Goal: Task Accomplishment & Management: Use online tool/utility

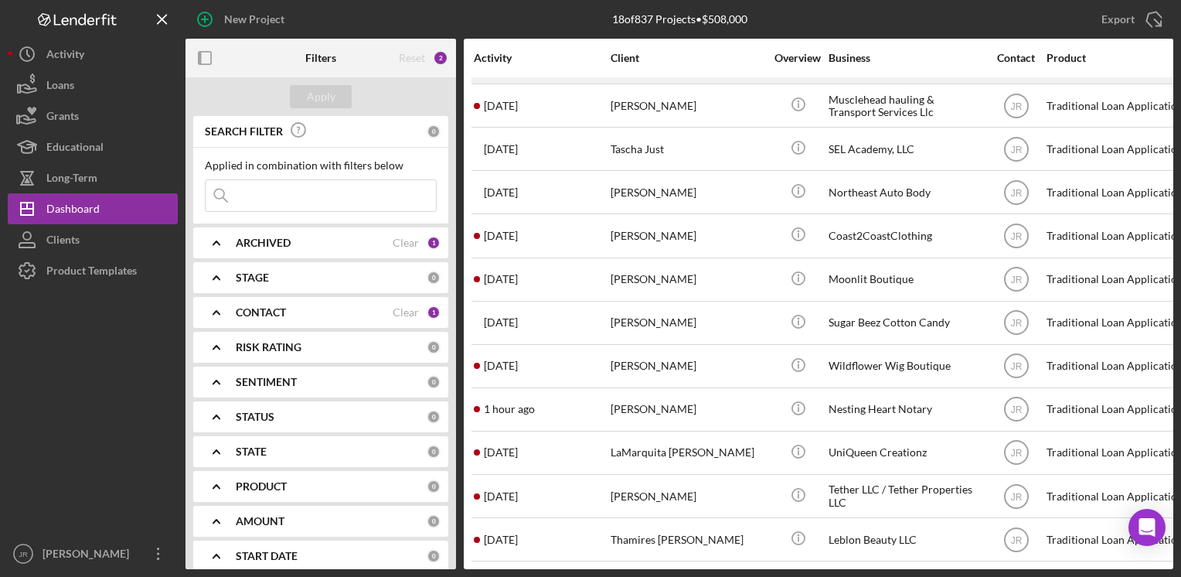
scroll to position [308, 0]
click at [215, 305] on icon "Icon/Expander" at bounding box center [216, 312] width 39 height 39
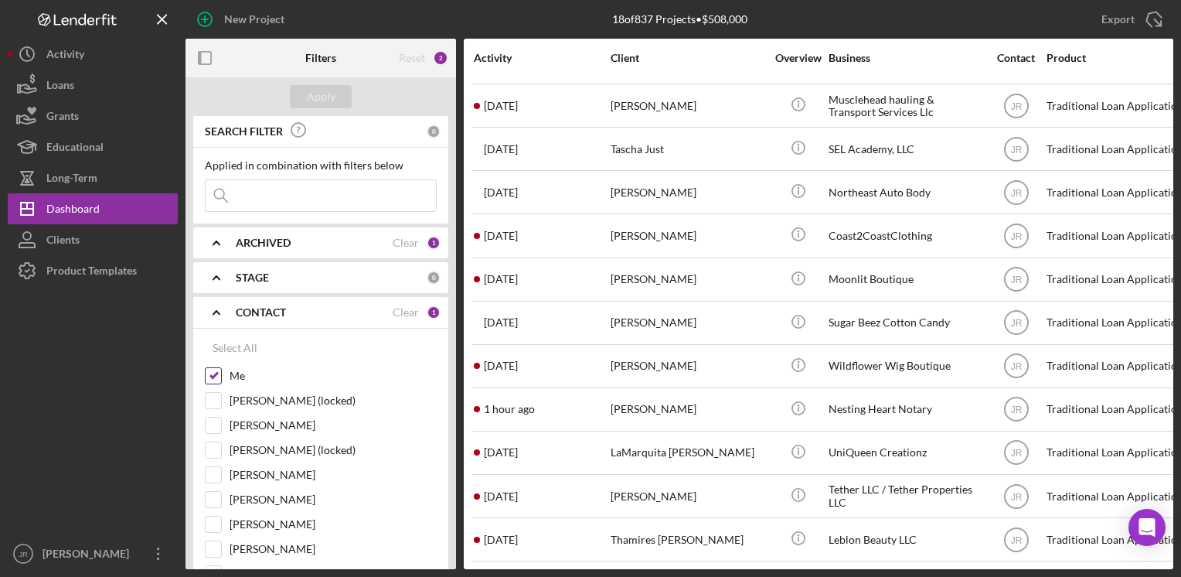
click at [220, 368] on input "Me" at bounding box center [213, 375] width 15 height 15
checkbox input "false"
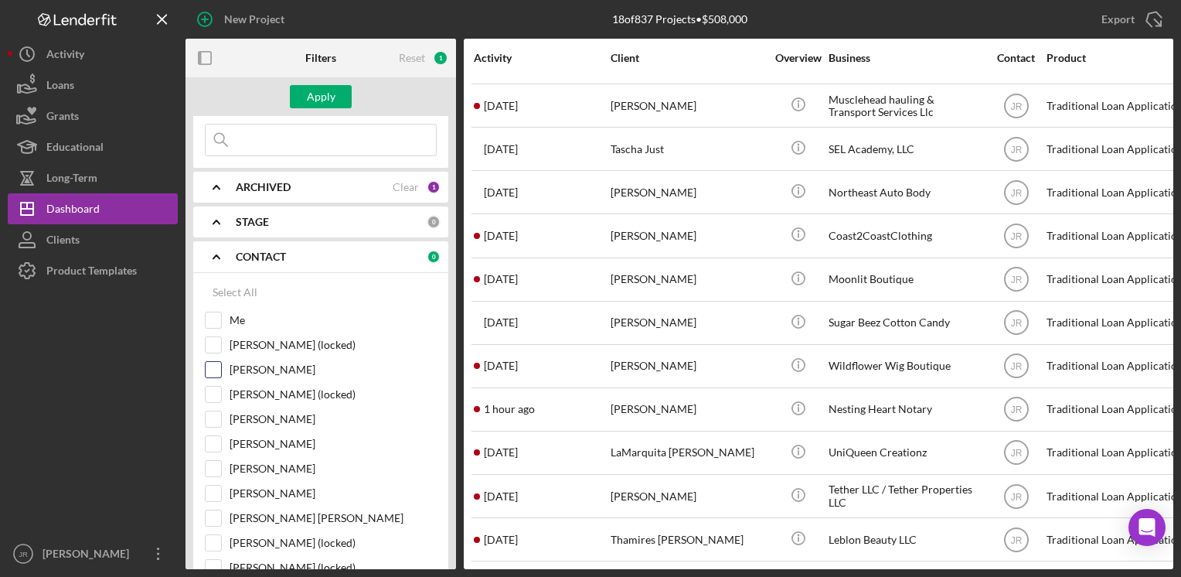
scroll to position [155, 0]
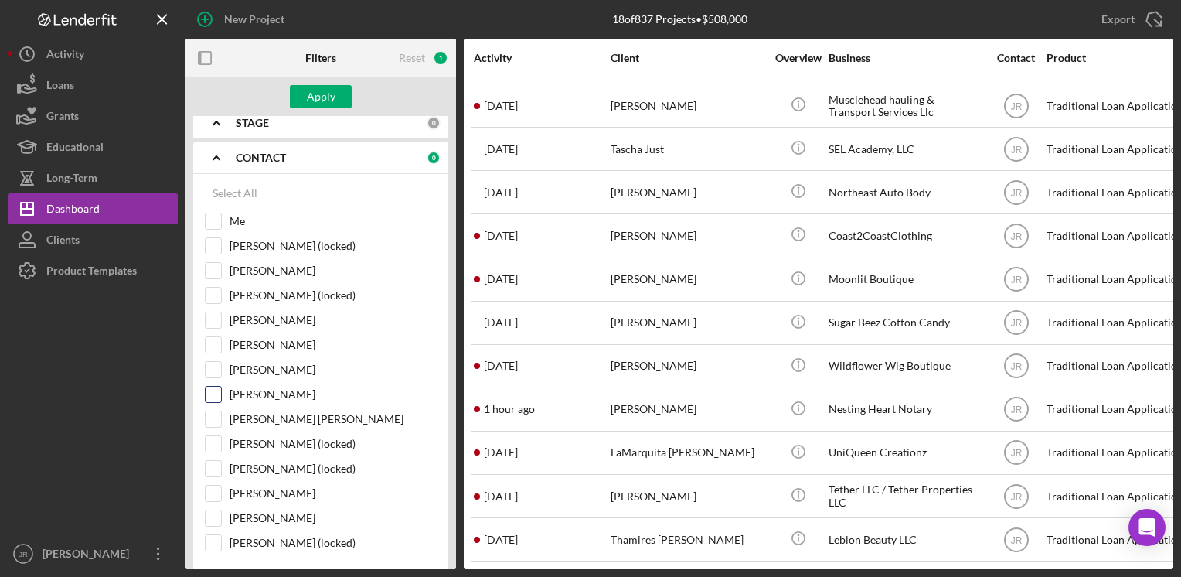
click at [222, 395] on div "[PERSON_NAME]" at bounding box center [321, 398] width 232 height 25
click at [207, 392] on input "[PERSON_NAME]" at bounding box center [213, 394] width 15 height 15
checkbox input "true"
click at [334, 101] on button "Apply" at bounding box center [321, 96] width 62 height 23
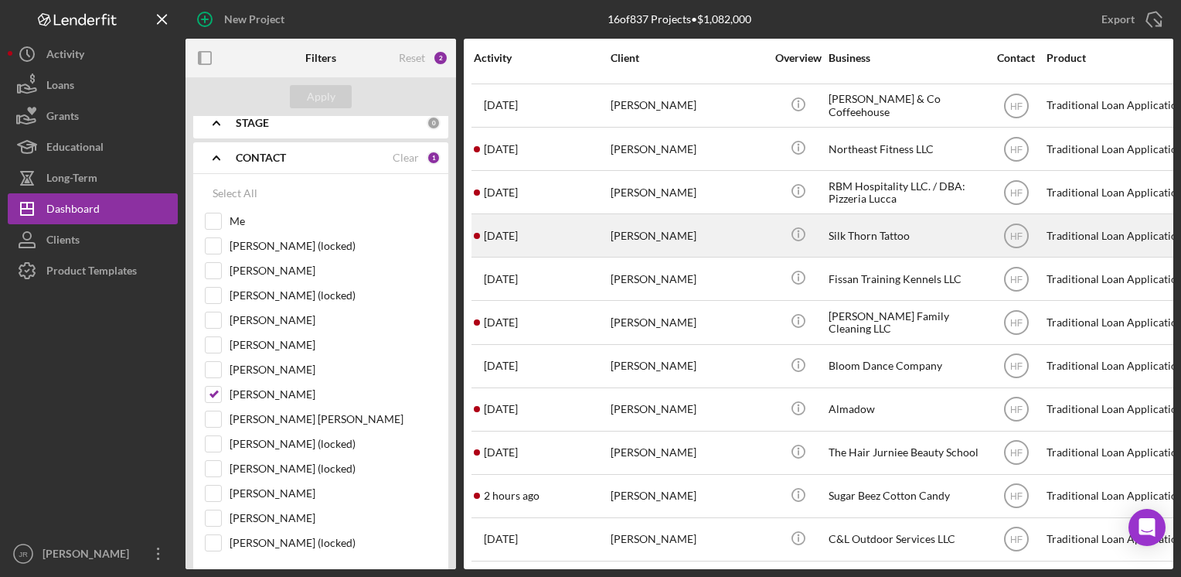
scroll to position [0, 0]
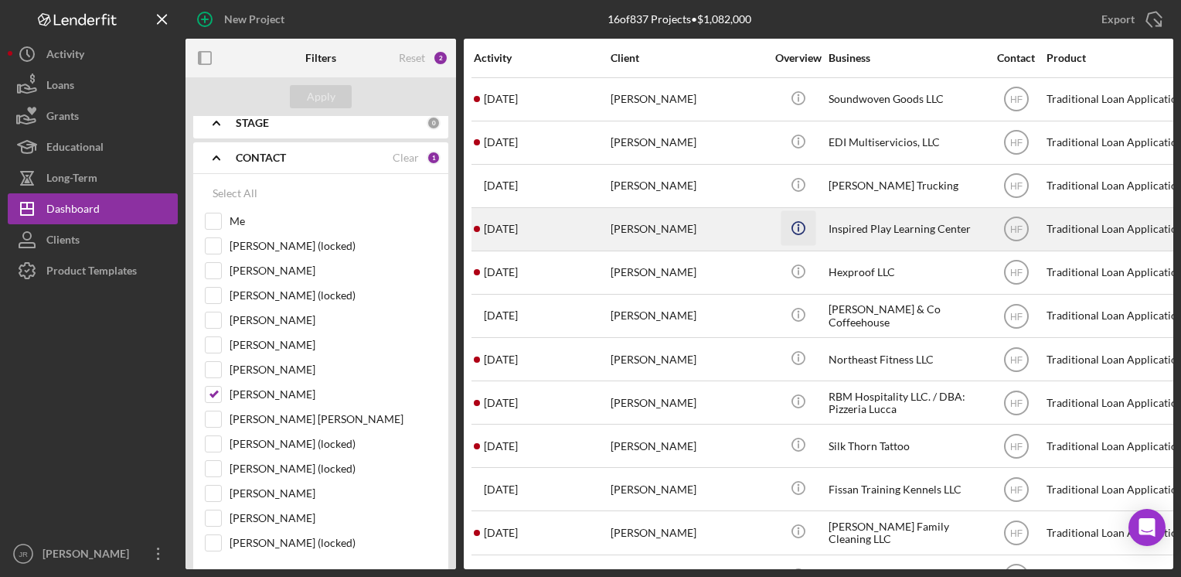
click at [815, 237] on icon "Icon/Info" at bounding box center [798, 227] width 35 height 35
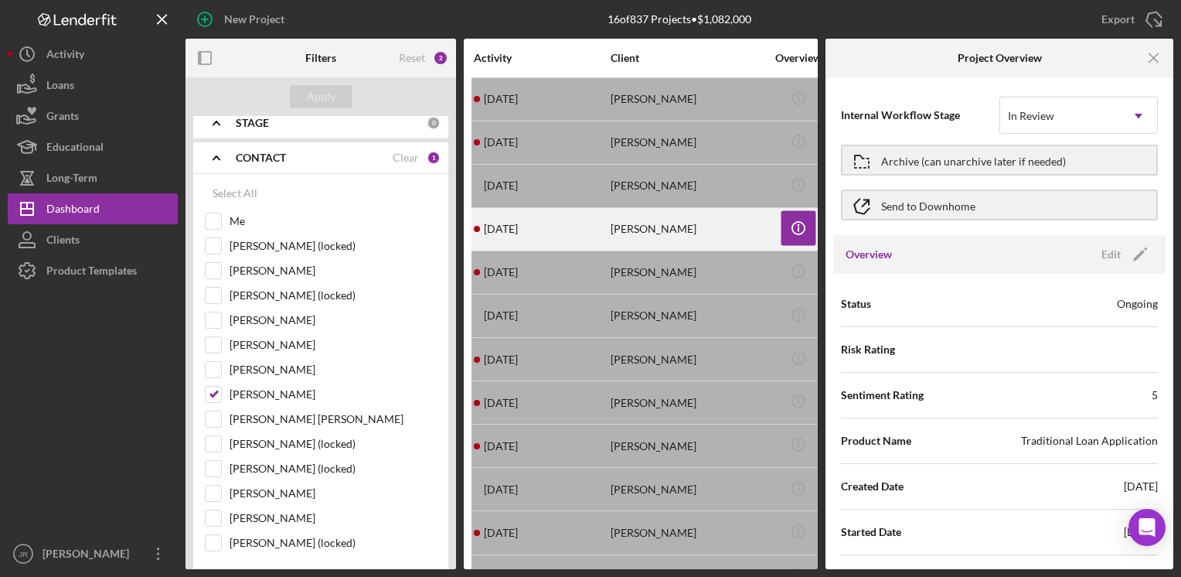
click at [706, 230] on div "[PERSON_NAME]" at bounding box center [688, 229] width 155 height 41
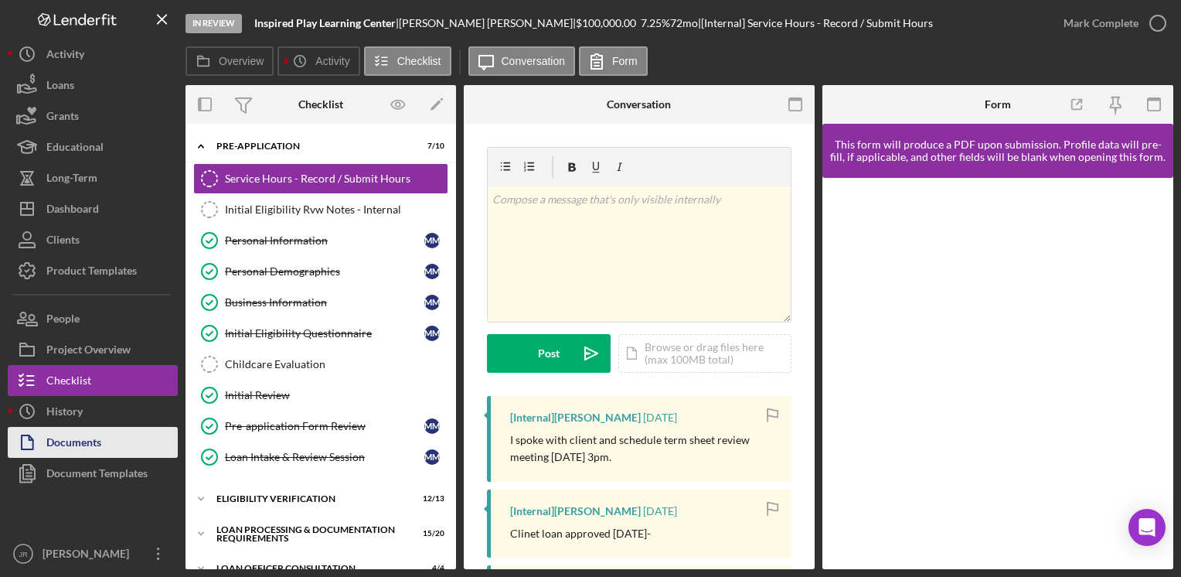
click at [66, 443] on div "Documents" at bounding box center [73, 444] width 55 height 35
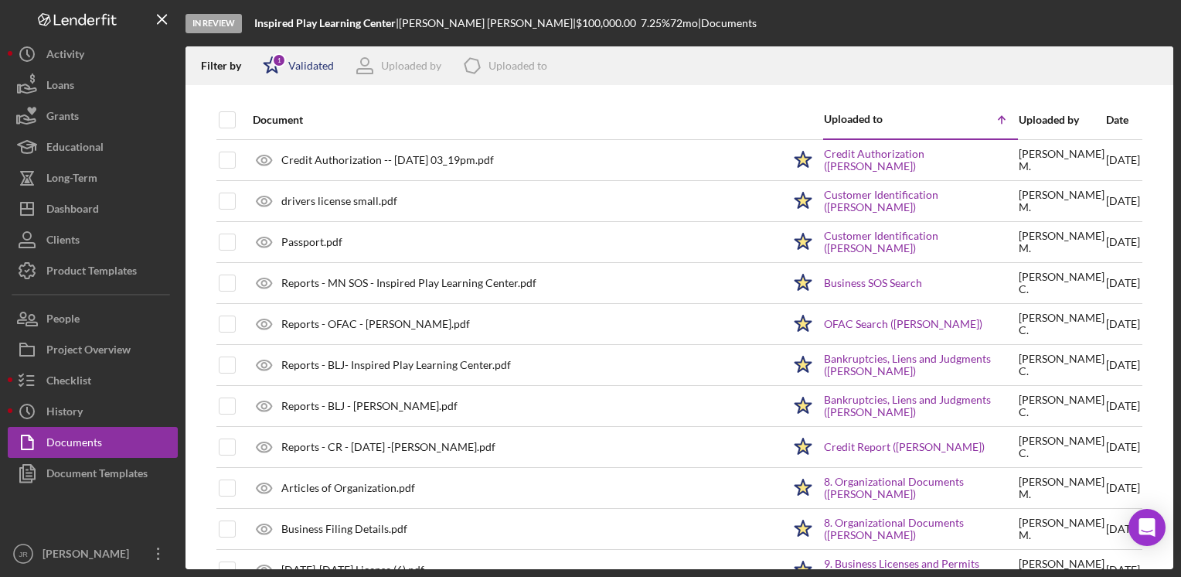
click at [266, 70] on icon "Icon/Star" at bounding box center [272, 65] width 39 height 39
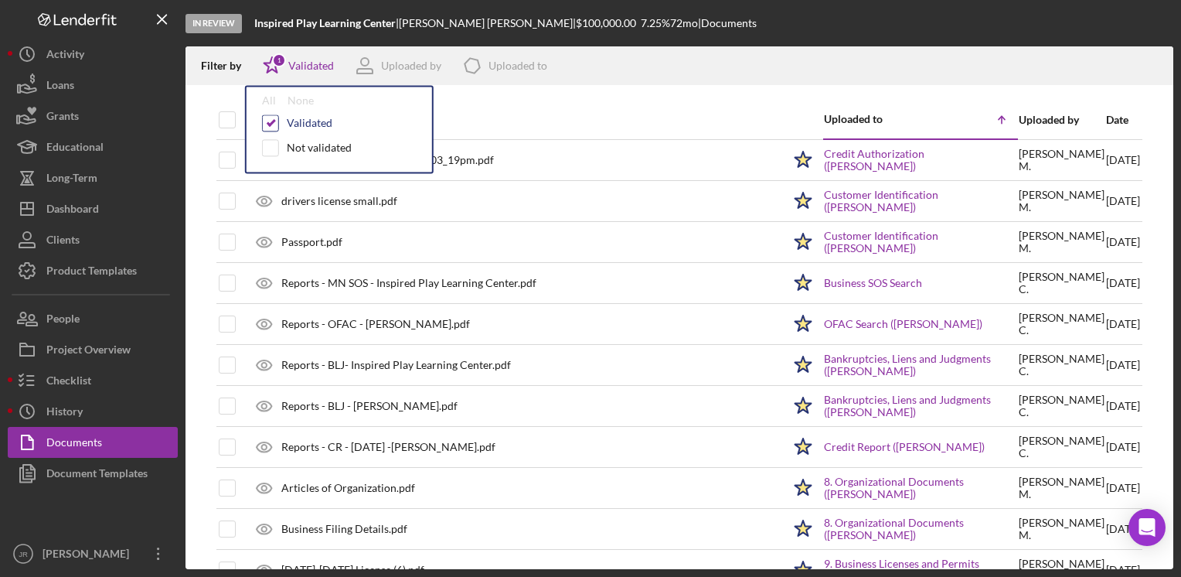
click at [275, 126] on input "checkbox" at bounding box center [270, 122] width 15 height 15
checkbox input "false"
click at [566, 104] on div "Document" at bounding box center [518, 119] width 530 height 37
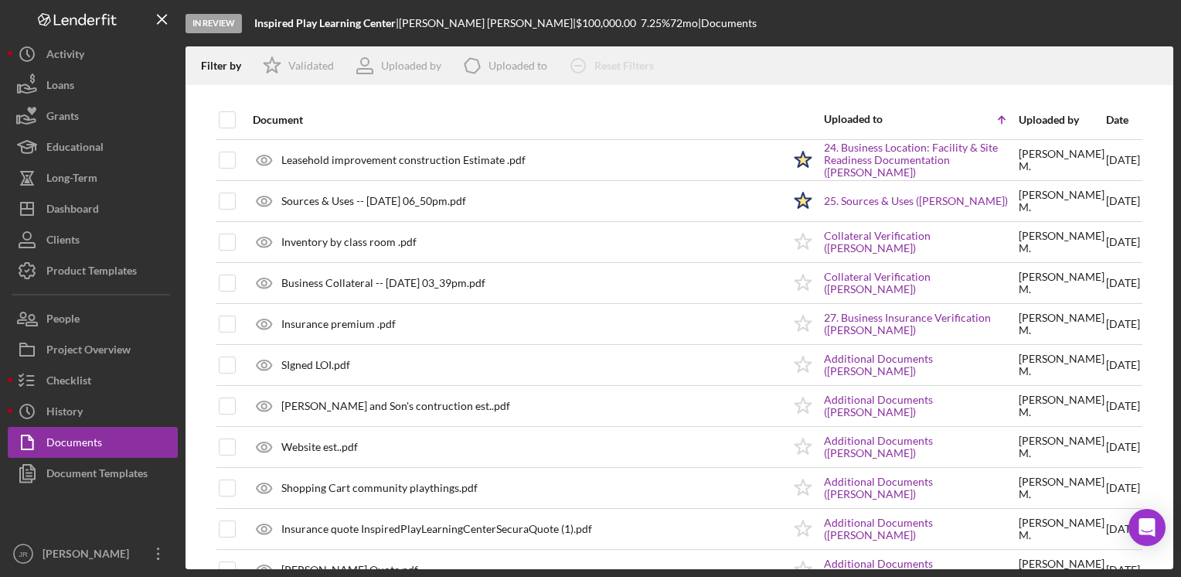
scroll to position [1314, 0]
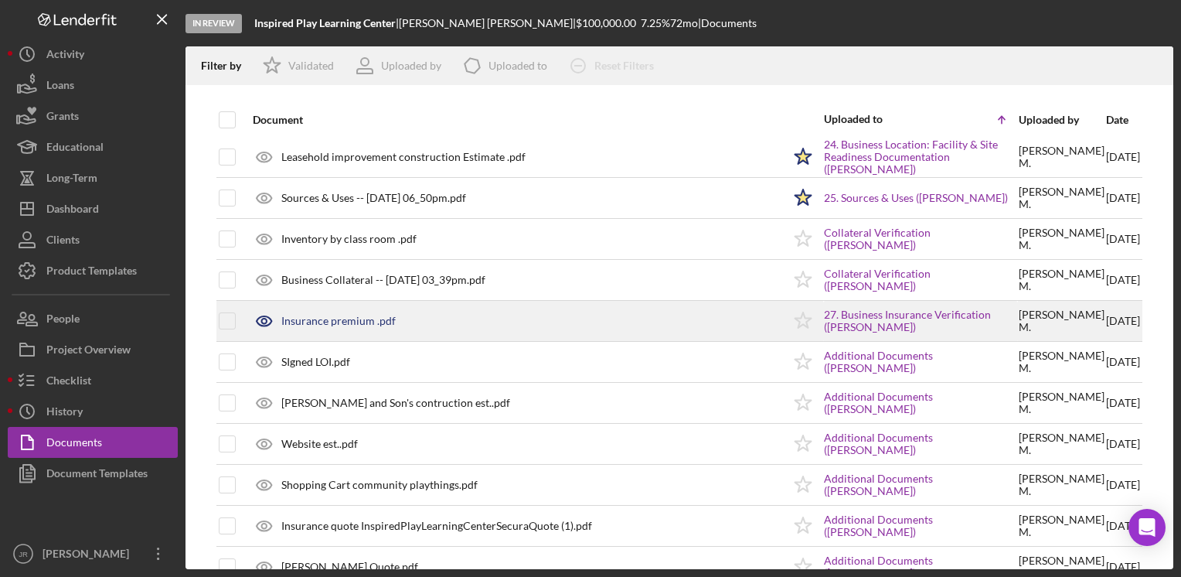
click at [268, 310] on icon at bounding box center [264, 321] width 39 height 39
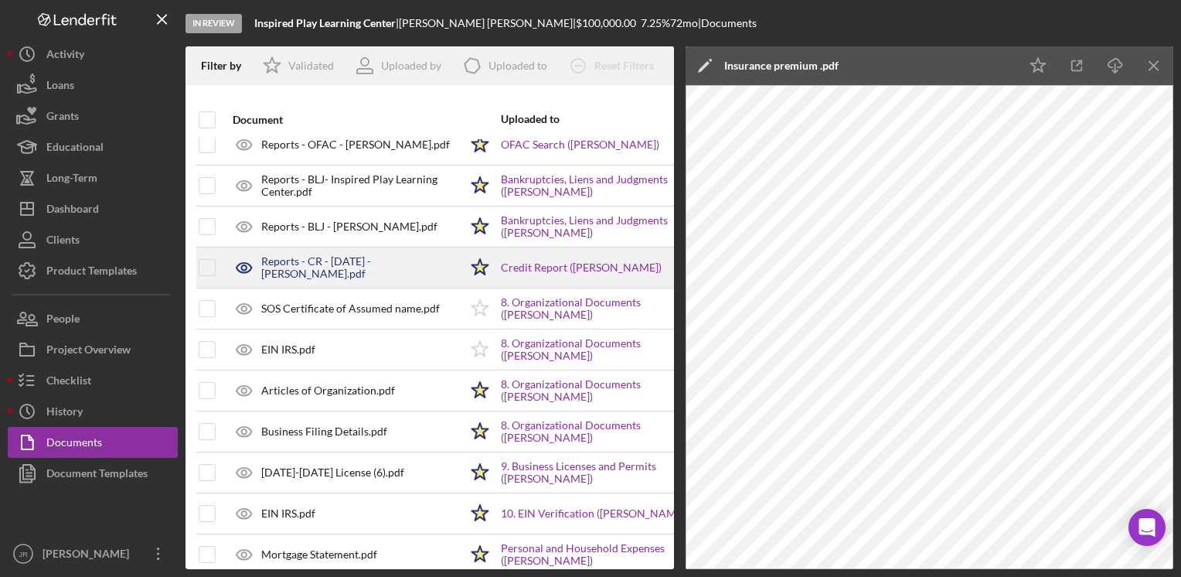
scroll to position [387, 20]
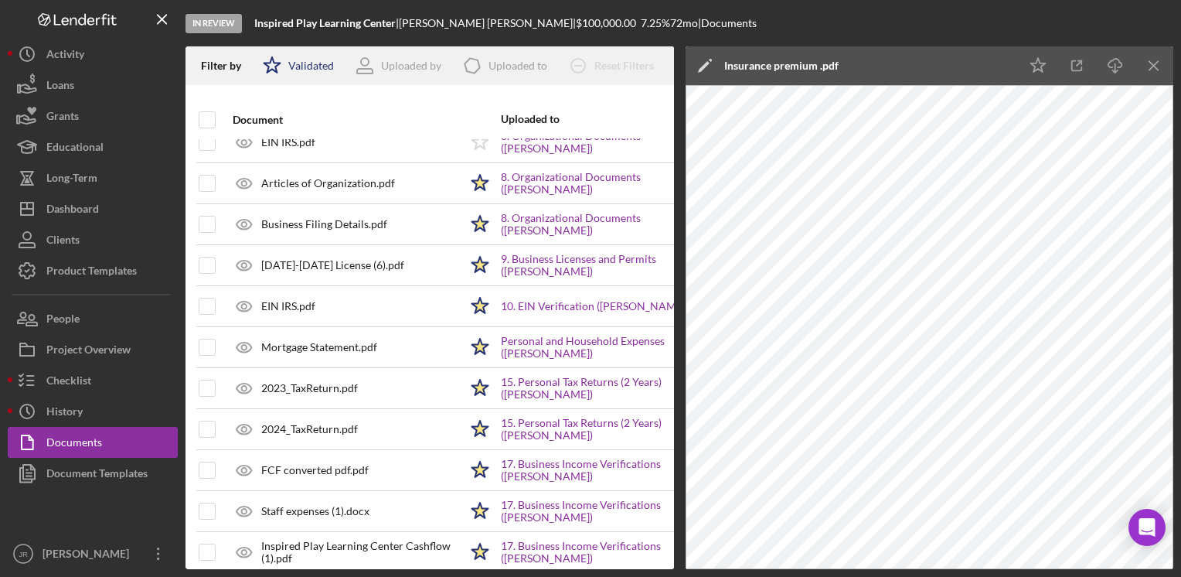
click at [304, 63] on div "Validated" at bounding box center [311, 66] width 46 height 12
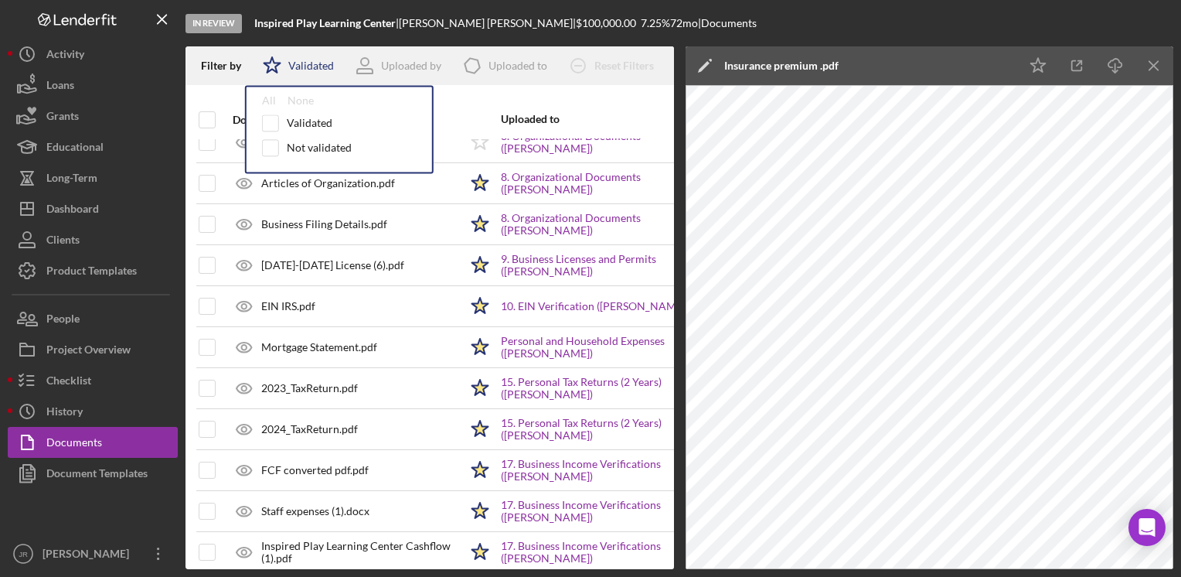
click at [304, 63] on div "Validated" at bounding box center [311, 66] width 46 height 12
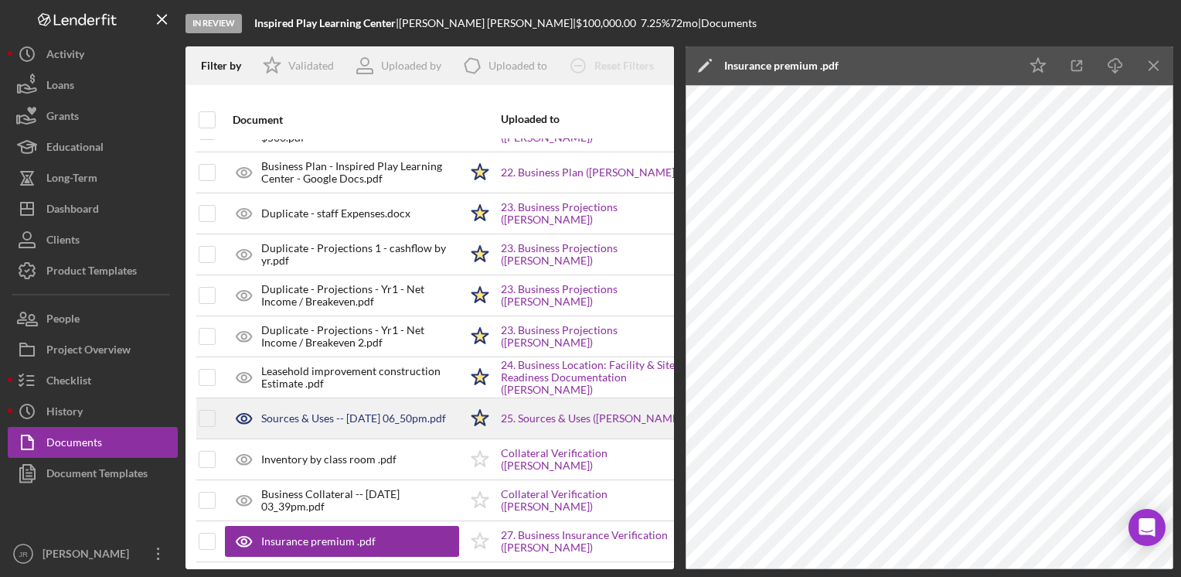
scroll to position [1237, 20]
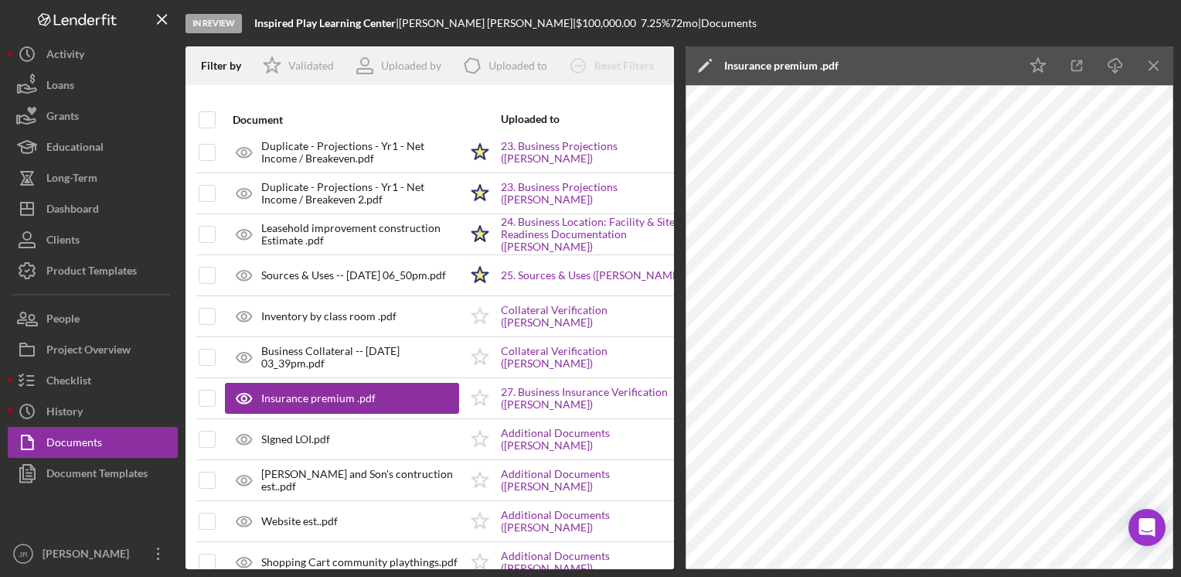
click at [93, 517] on div at bounding box center [93, 513] width 170 height 49
